Goal: Task Accomplishment & Management: Manage account settings

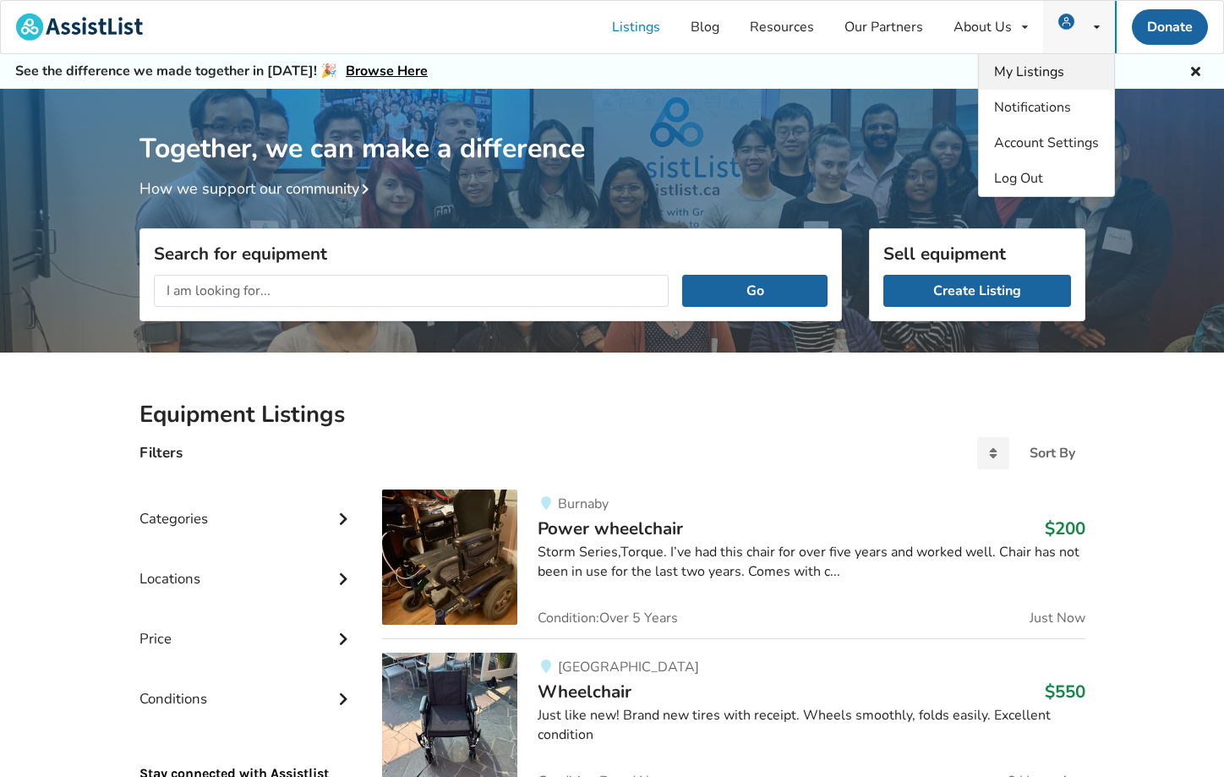
click at [1055, 63] on span "My Listings" at bounding box center [1029, 72] width 70 height 19
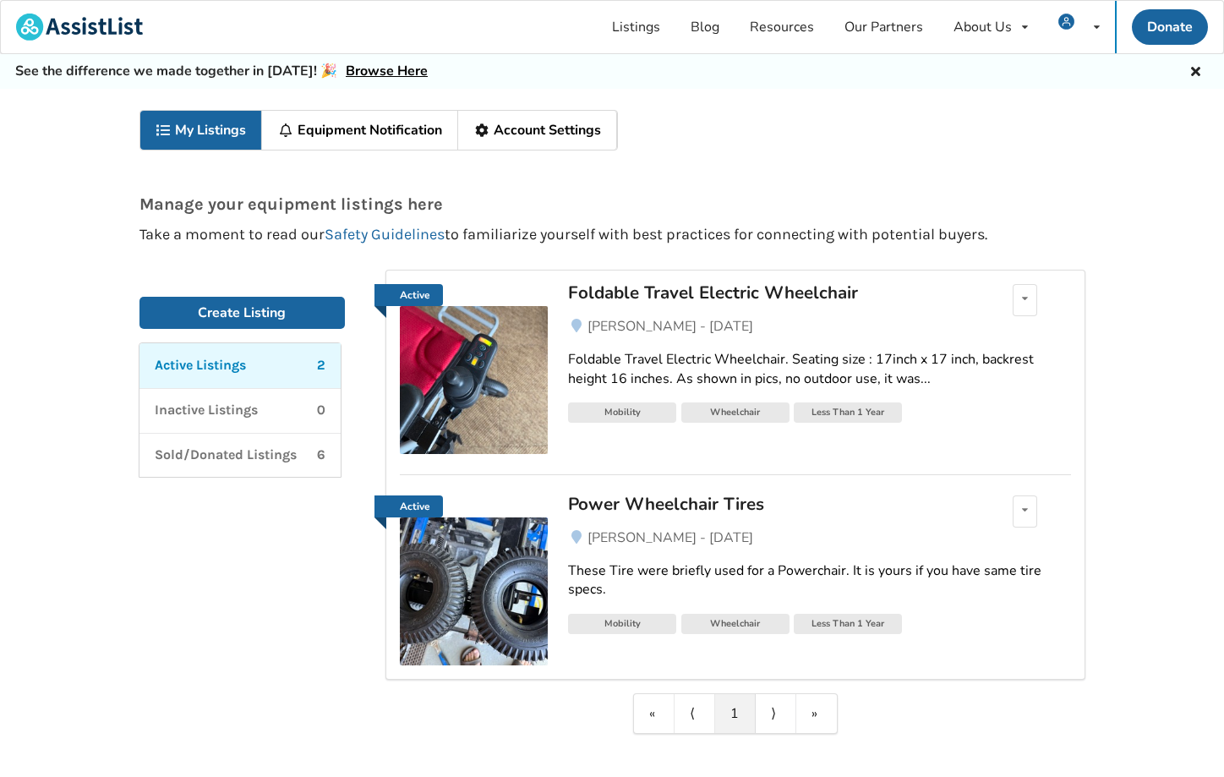
click at [717, 290] on div "Foldable Travel Electric Wheelchair" at bounding box center [765, 293] width 395 height 22
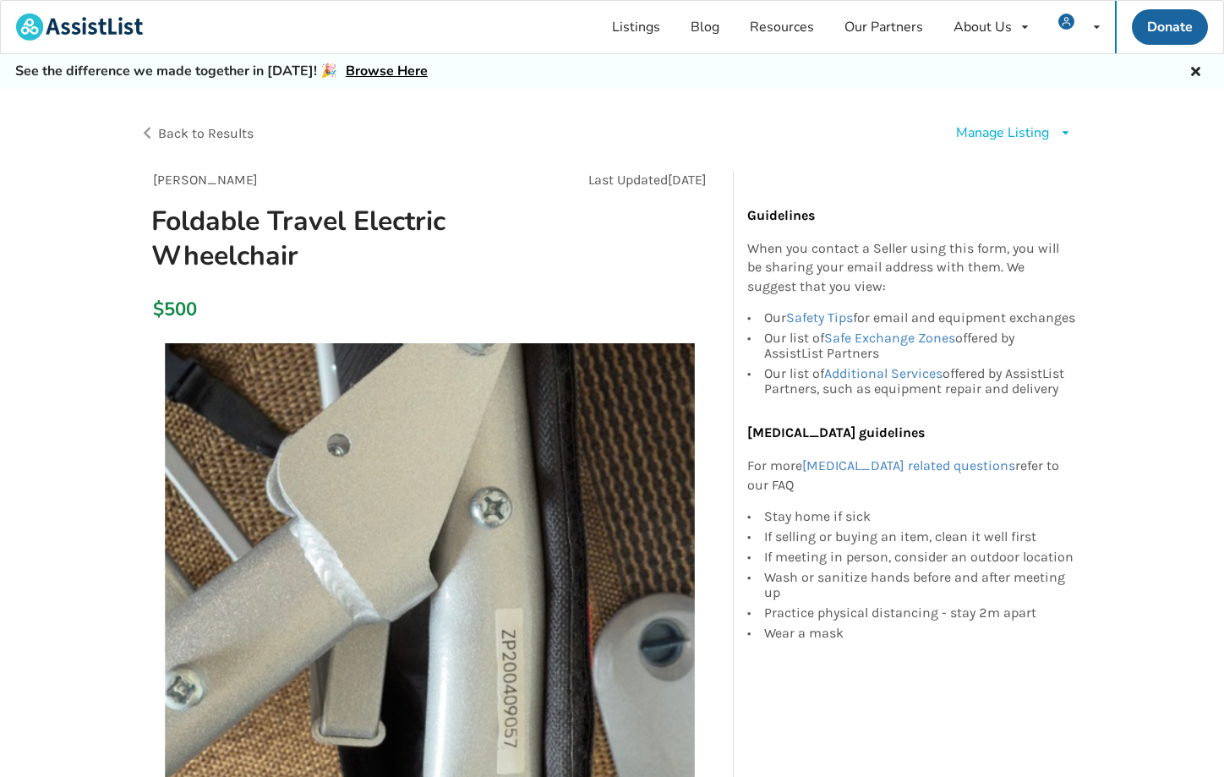
click at [1003, 134] on div "Manage Listing" at bounding box center [1002, 132] width 93 height 19
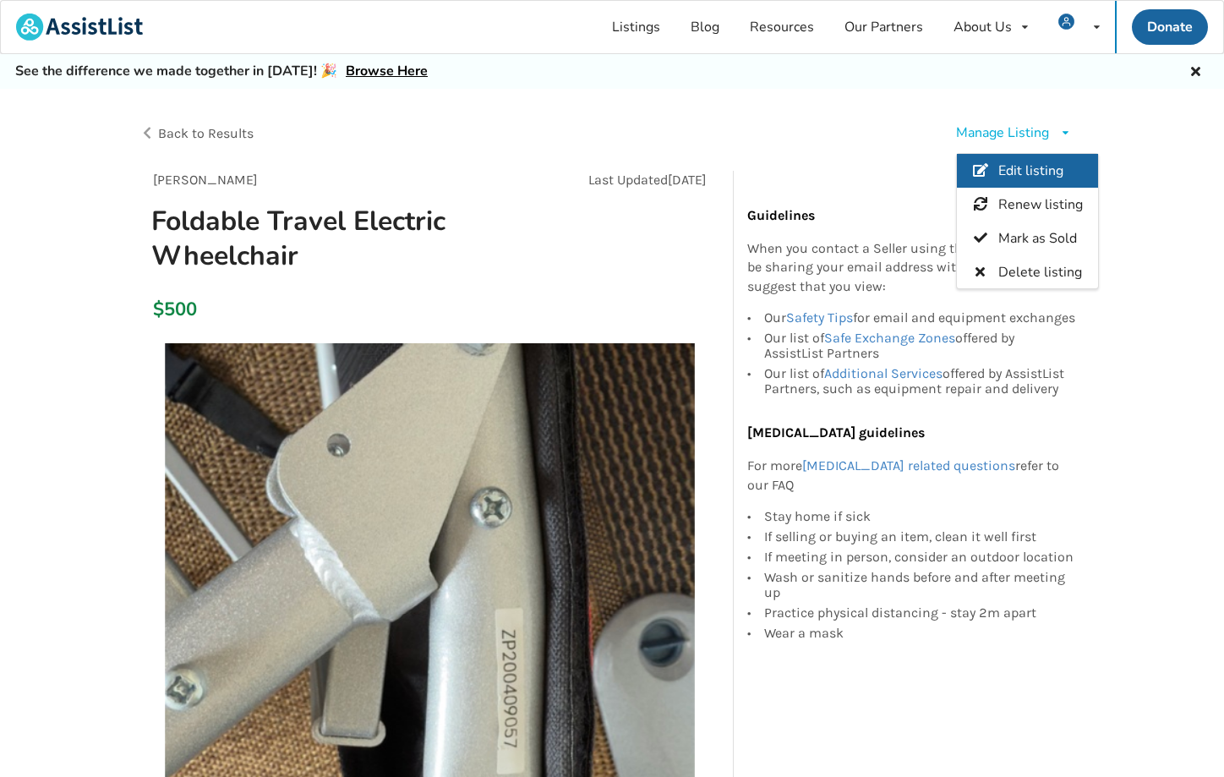
click at [1010, 167] on span "Edit listing" at bounding box center [1030, 171] width 65 height 19
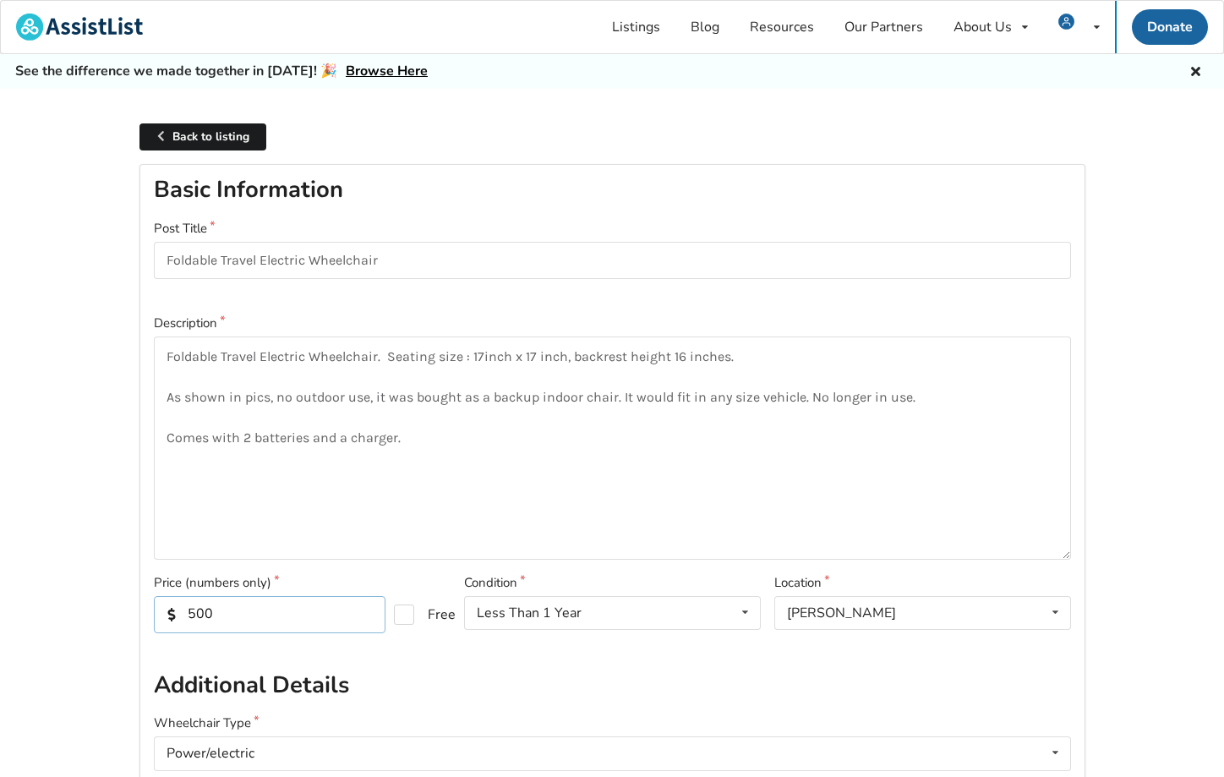
click at [288, 619] on input "500" at bounding box center [270, 614] width 232 height 37
type input "5"
type input "400"
click at [588, 720] on label "Wheelchair Type" at bounding box center [613, 723] width 918 height 19
click at [166, 356] on textarea "Foldable Travel Electric Wheelchair. Seating size : 17inch x 17 inch, backrest …" at bounding box center [613, 448] width 918 height 223
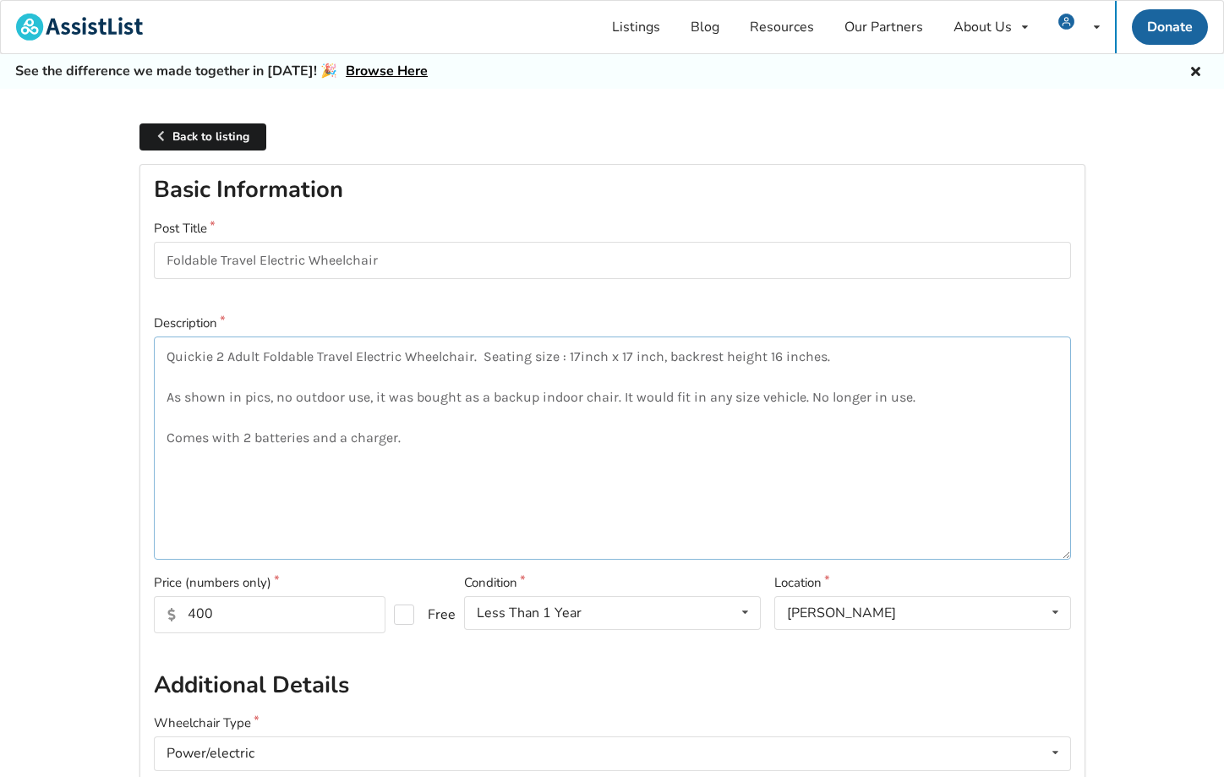
click at [413, 442] on textarea "Quickie 2 Adult Foldable Travel Electric Wheelchair. Seating size : 17inch x 17…" at bounding box center [613, 448] width 918 height 223
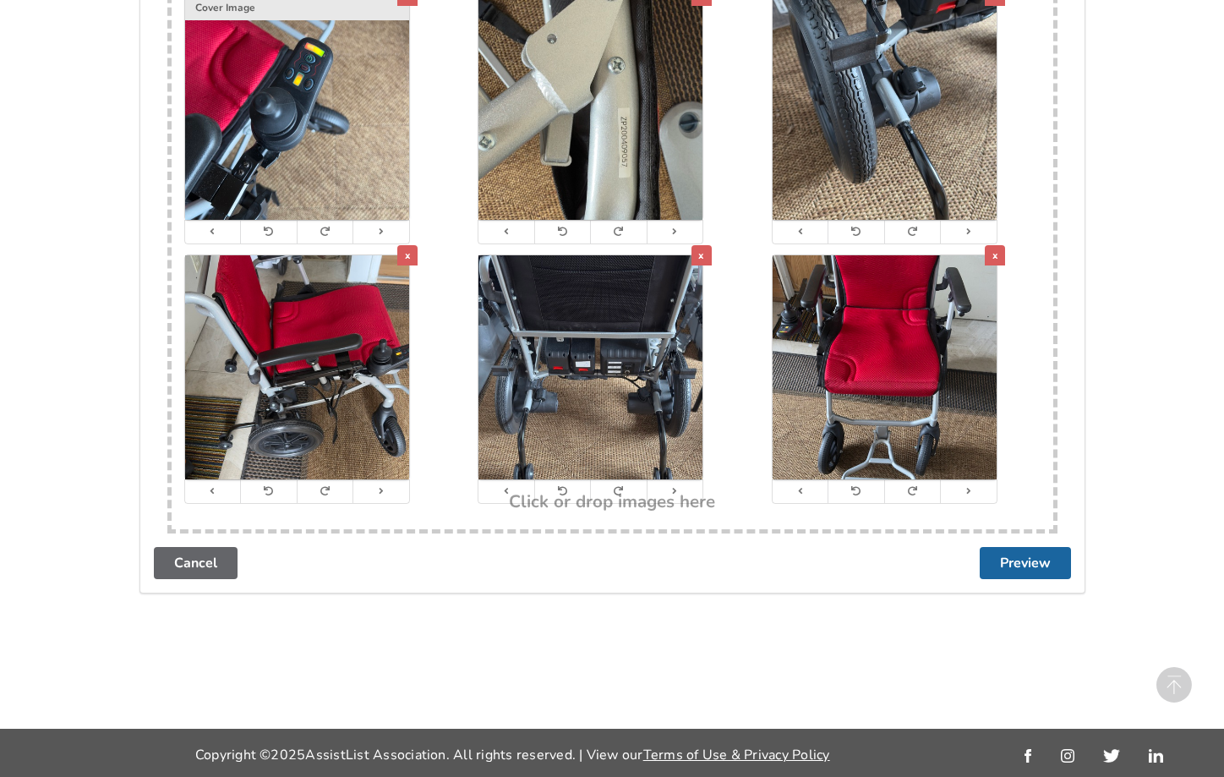
scroll to position [3271, 0]
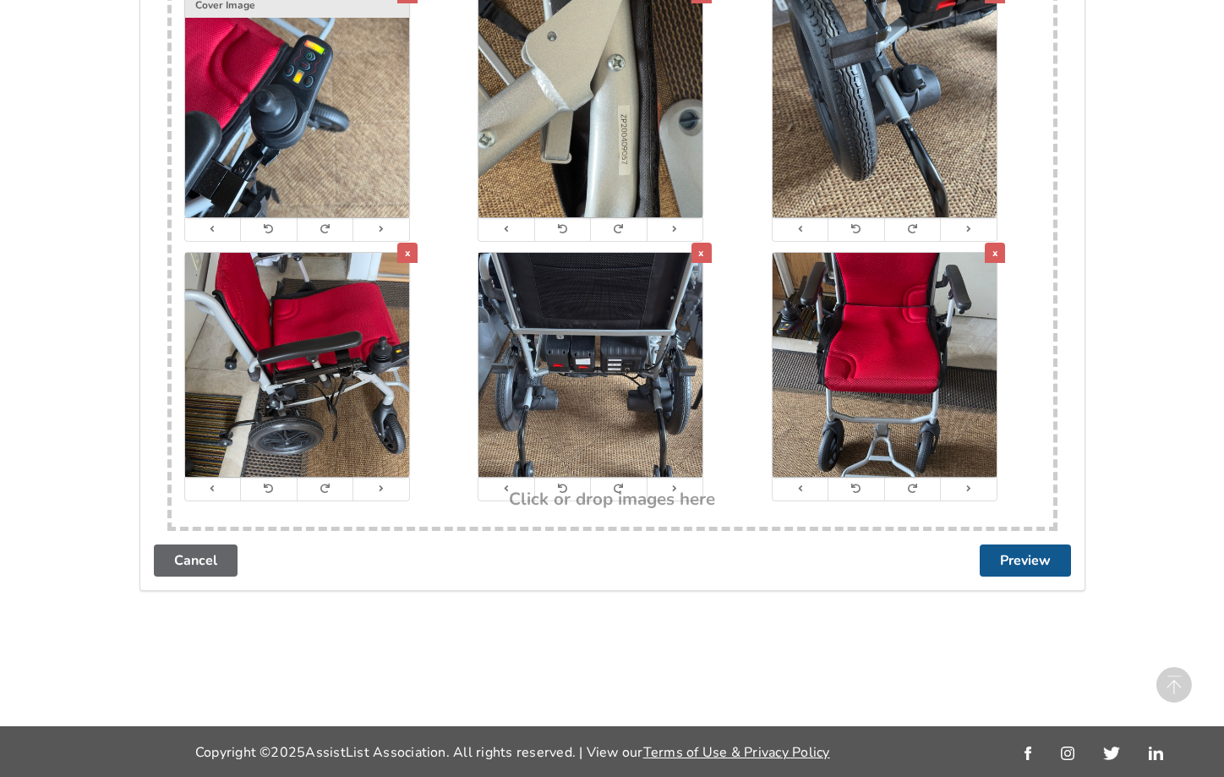
type textarea "Quickie 2 Adult Foldable Travel Electric Wheelchair. Seating size : 17inch x 17…"
click at [1034, 567] on button "Preview" at bounding box center [1025, 561] width 91 height 32
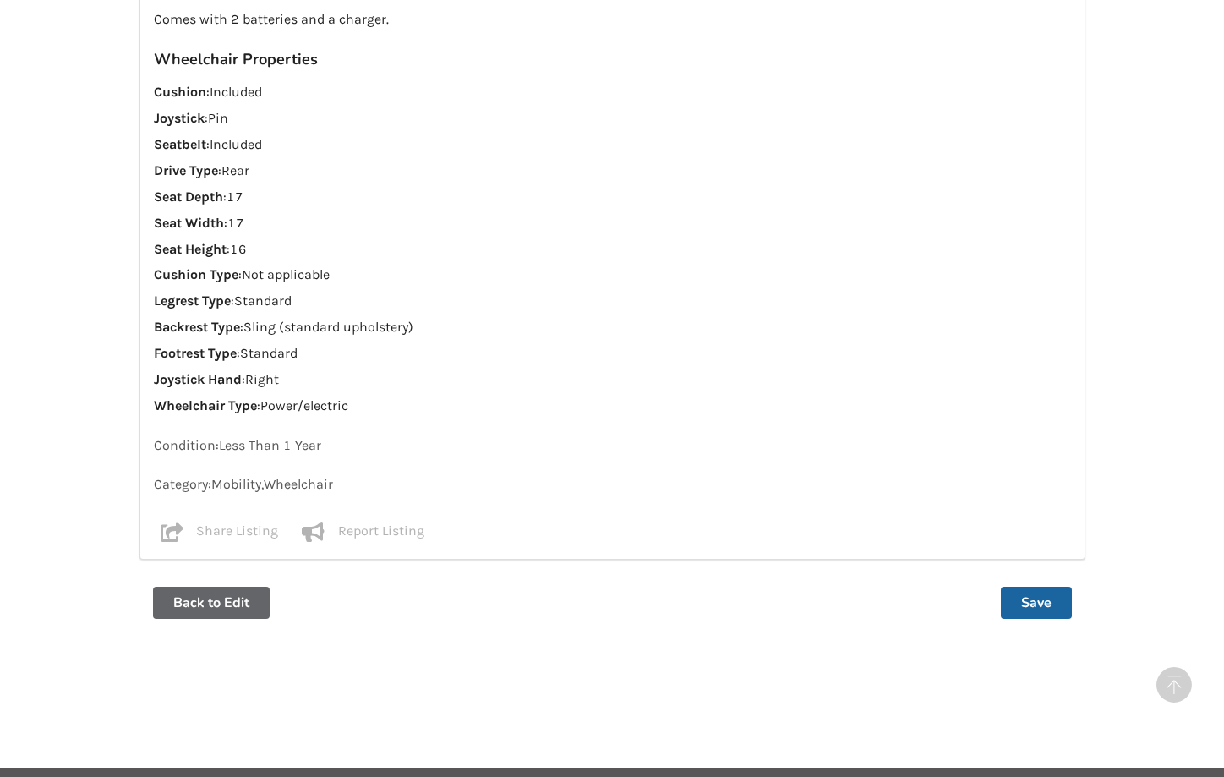
scroll to position [1459, 0]
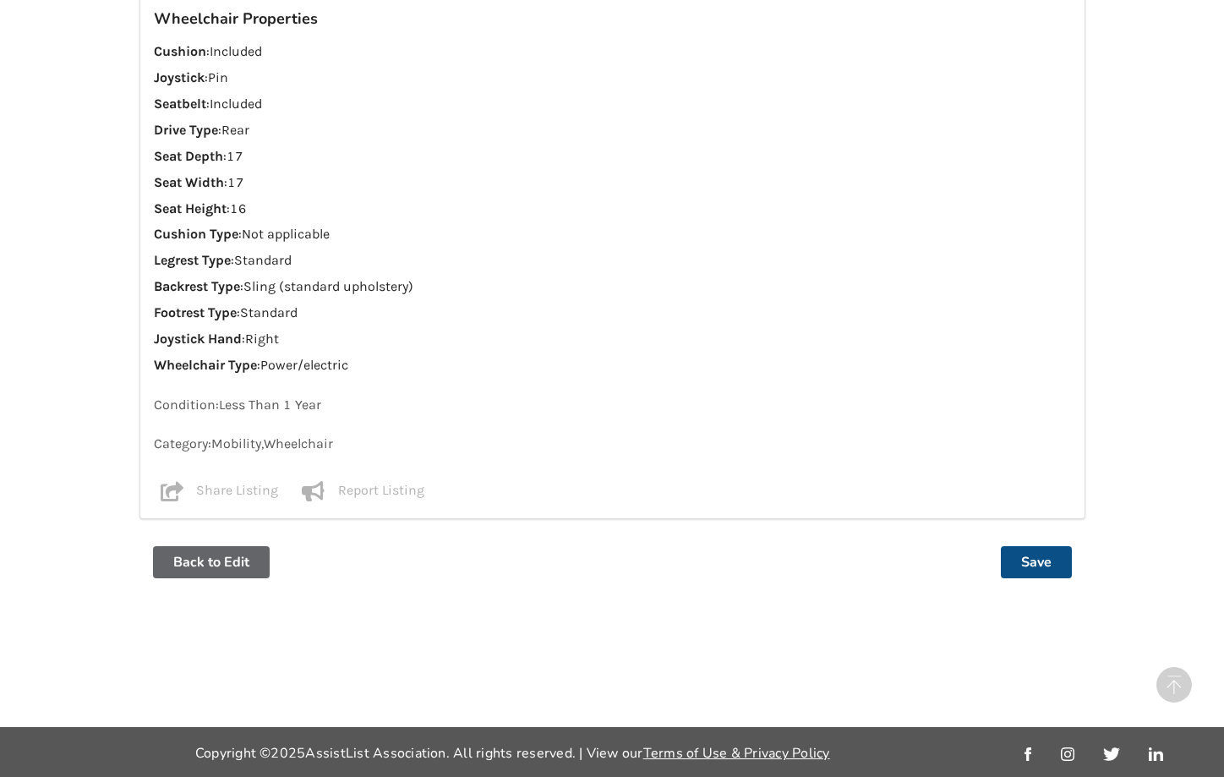
click at [1043, 567] on button "Save" at bounding box center [1036, 562] width 71 height 32
